Goal: Communication & Community: Connect with others

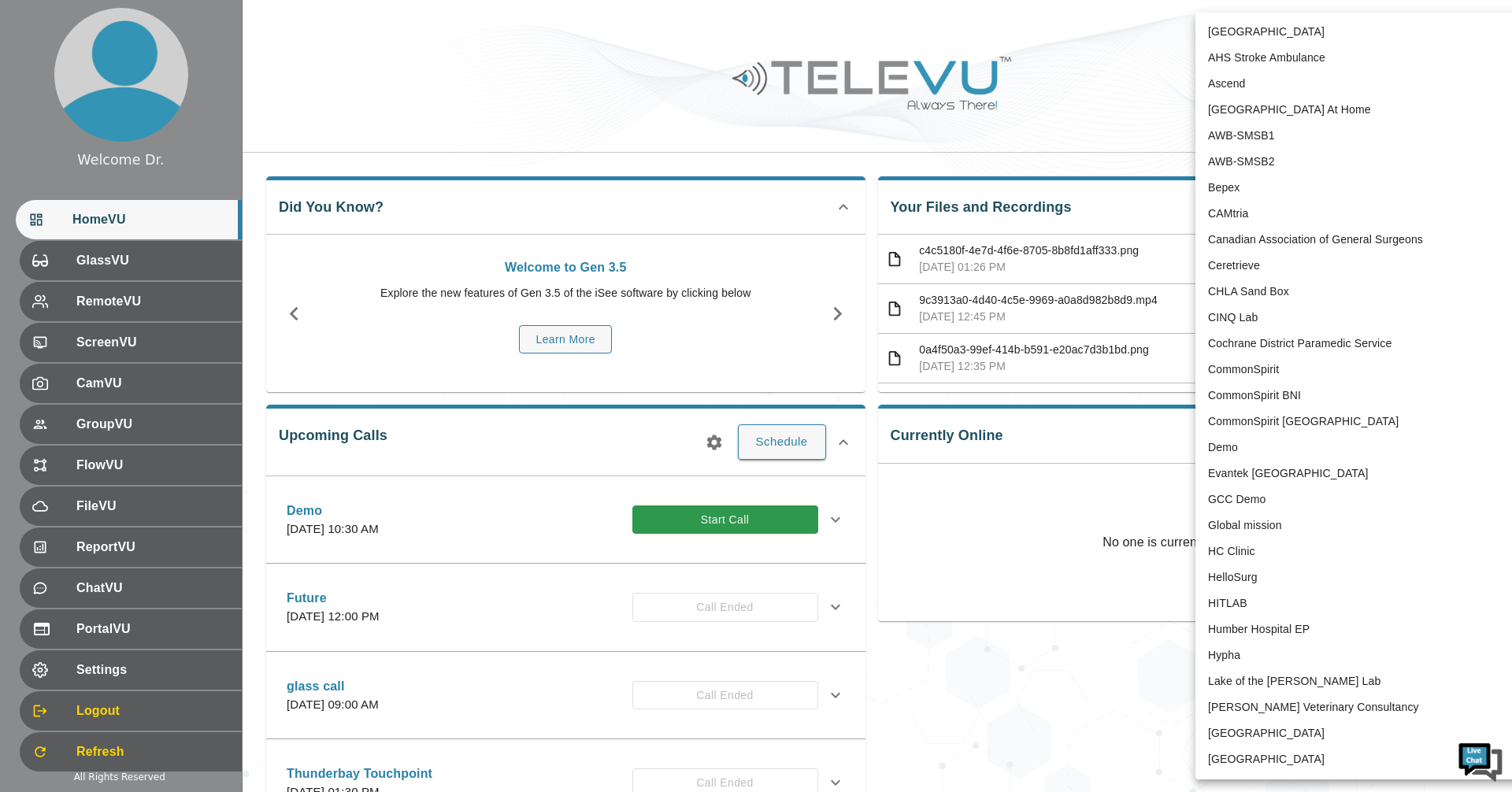
click at [730, 35] on body "Welcome Dr. HomeVU GlassVU RemoteVU ScreenVU CamVU GroupVU FlowVU FileVU Report…" at bounding box center [756, 511] width 1512 height 1023
click at [730, 43] on div at bounding box center [756, 396] width 1512 height 792
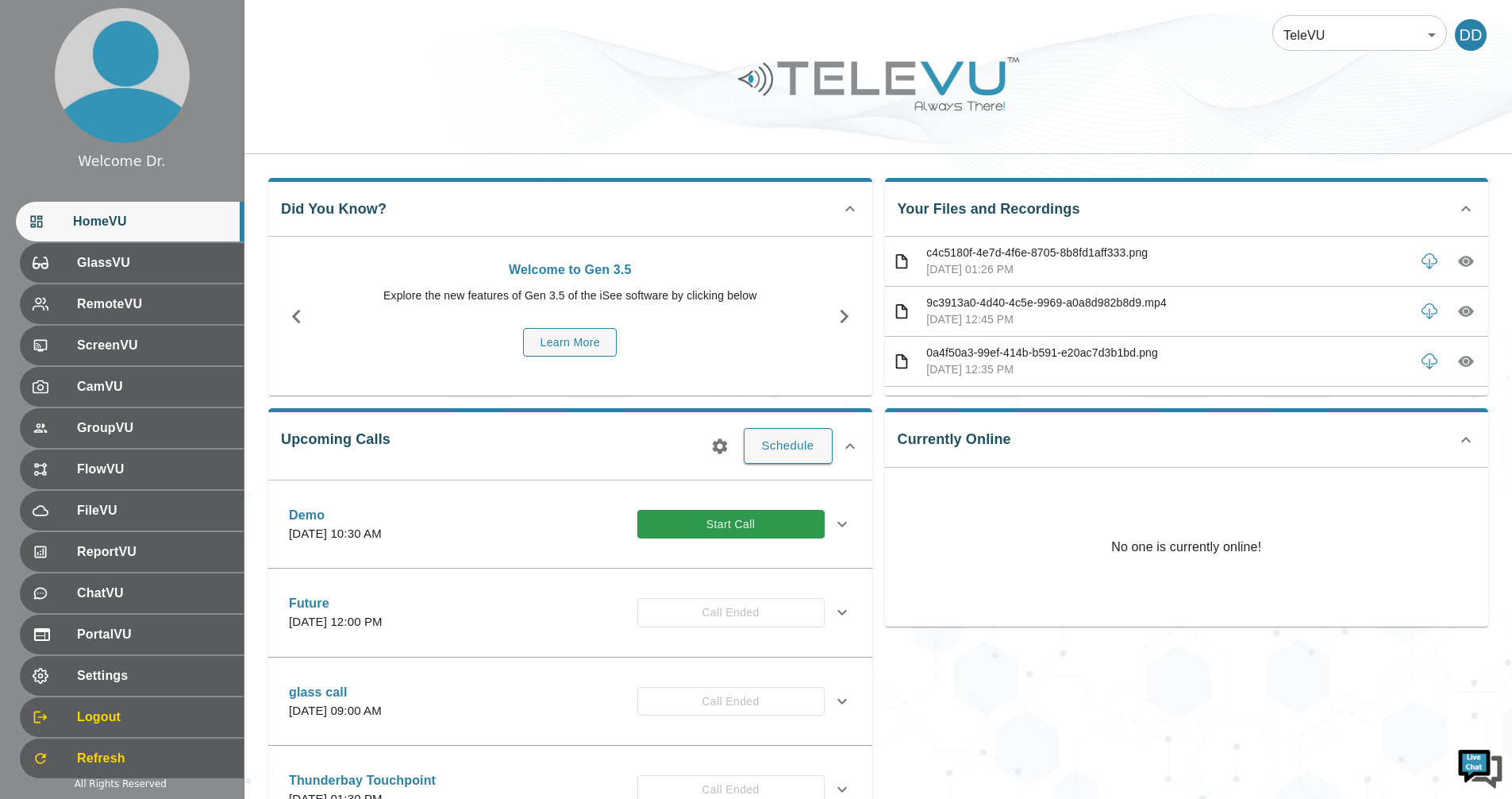
click at [736, 715] on div "Currently Online No one is currently online!" at bounding box center [1181, 602] width 617 height 414
click at [736, 531] on button "Start Call" at bounding box center [731, 524] width 187 height 29
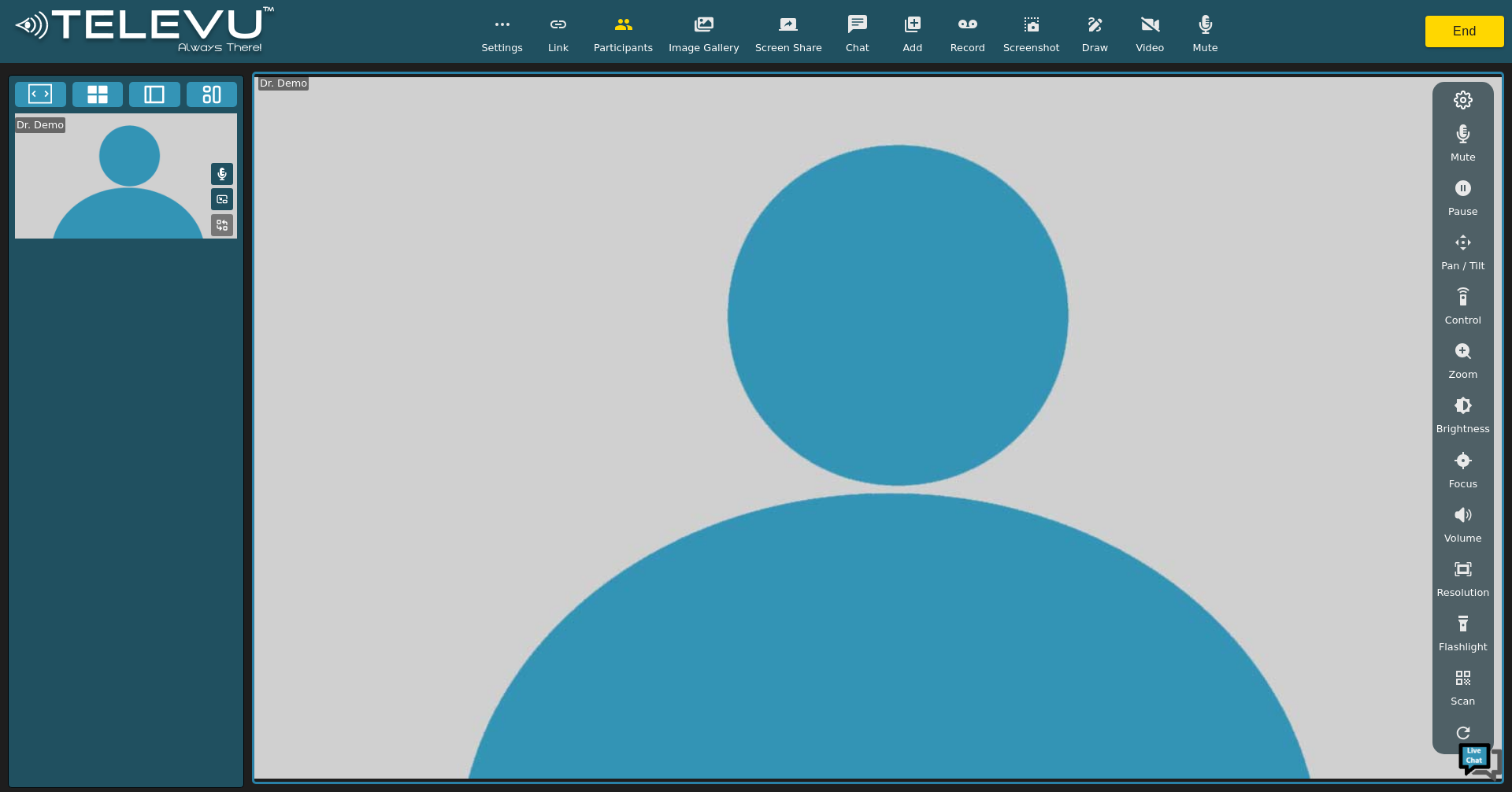
click at [730, 24] on icon "button" at bounding box center [1032, 24] width 19 height 19
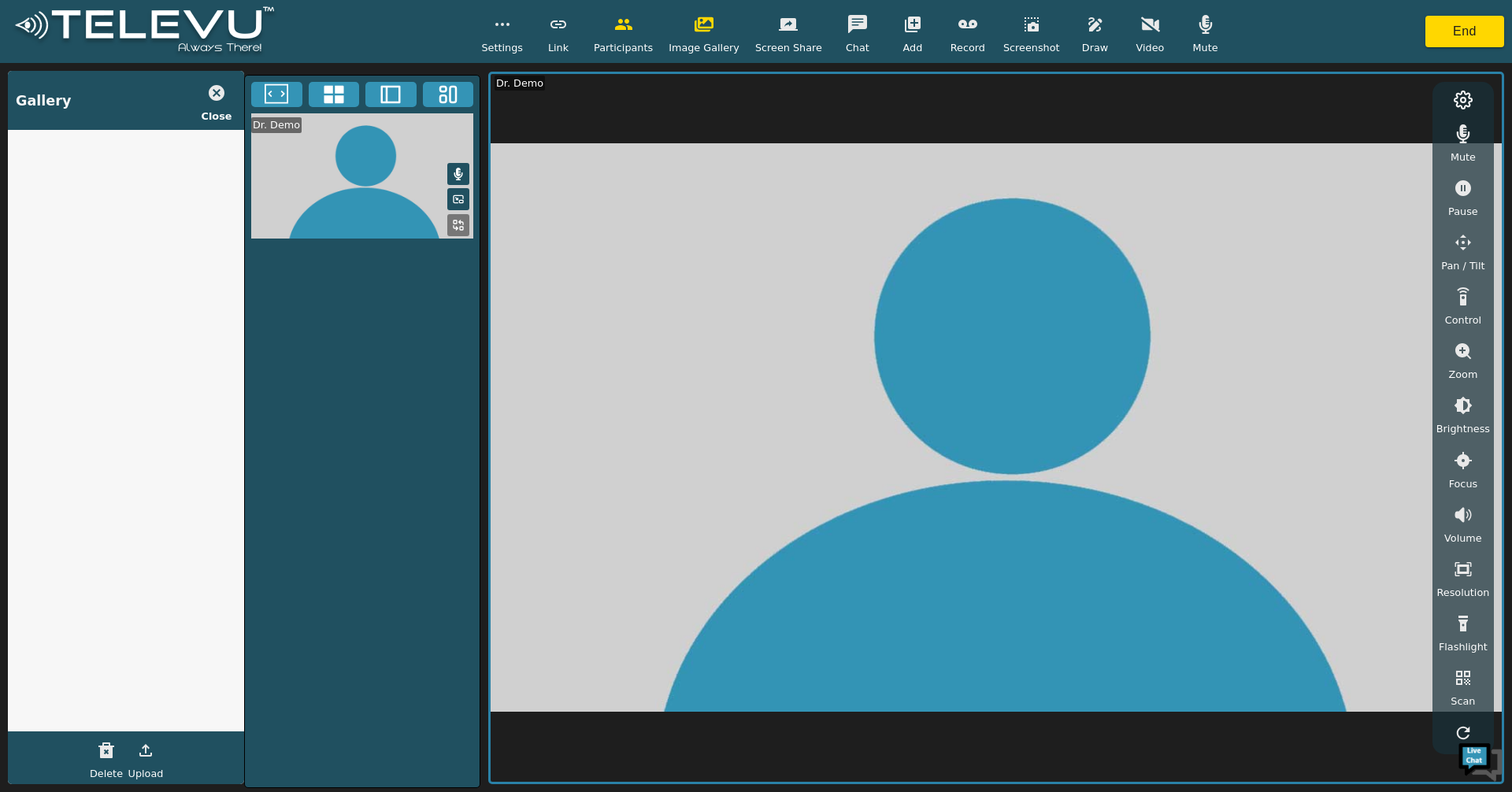
click at [215, 98] on icon "button" at bounding box center [216, 93] width 16 height 16
